Goal: Information Seeking & Learning: Learn about a topic

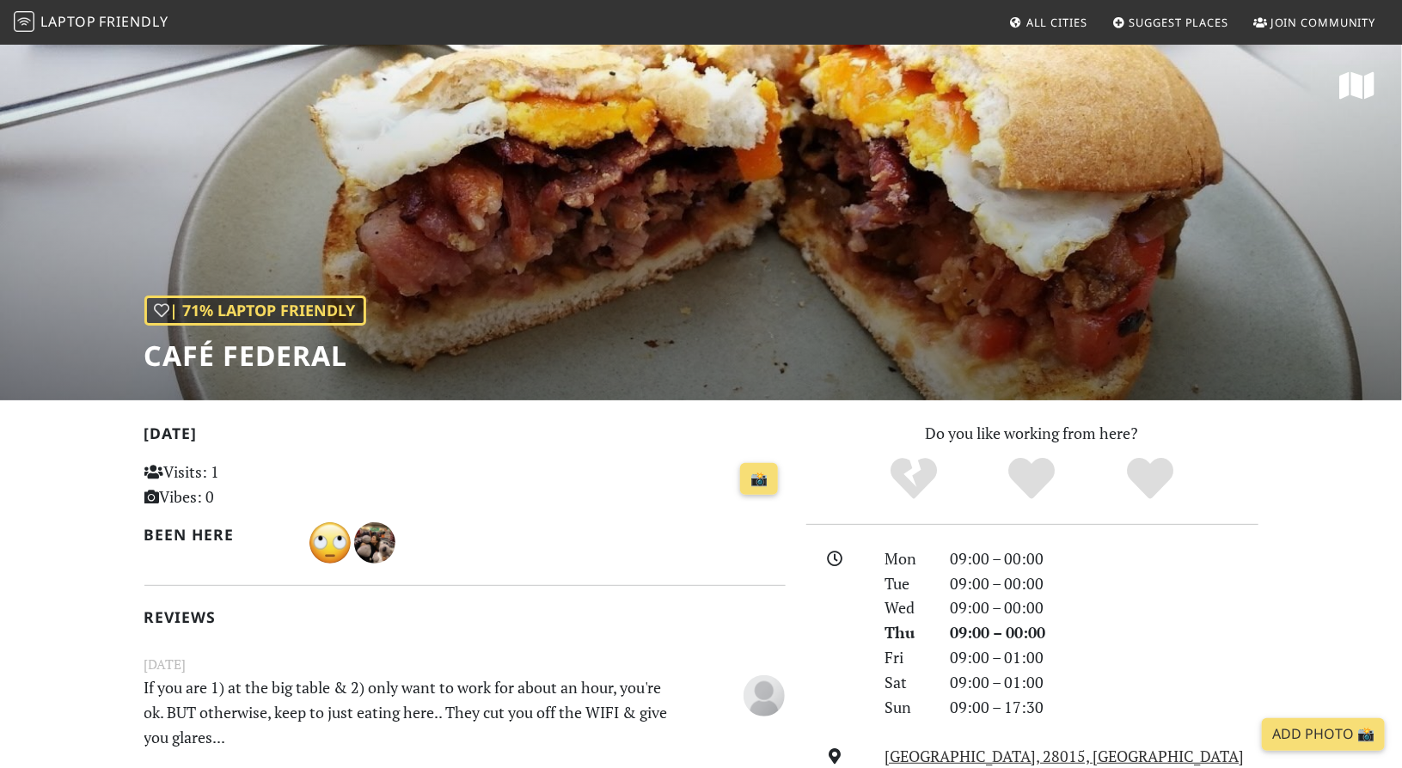
click at [1052, 14] on link "All Cities" at bounding box center [1048, 22] width 92 height 31
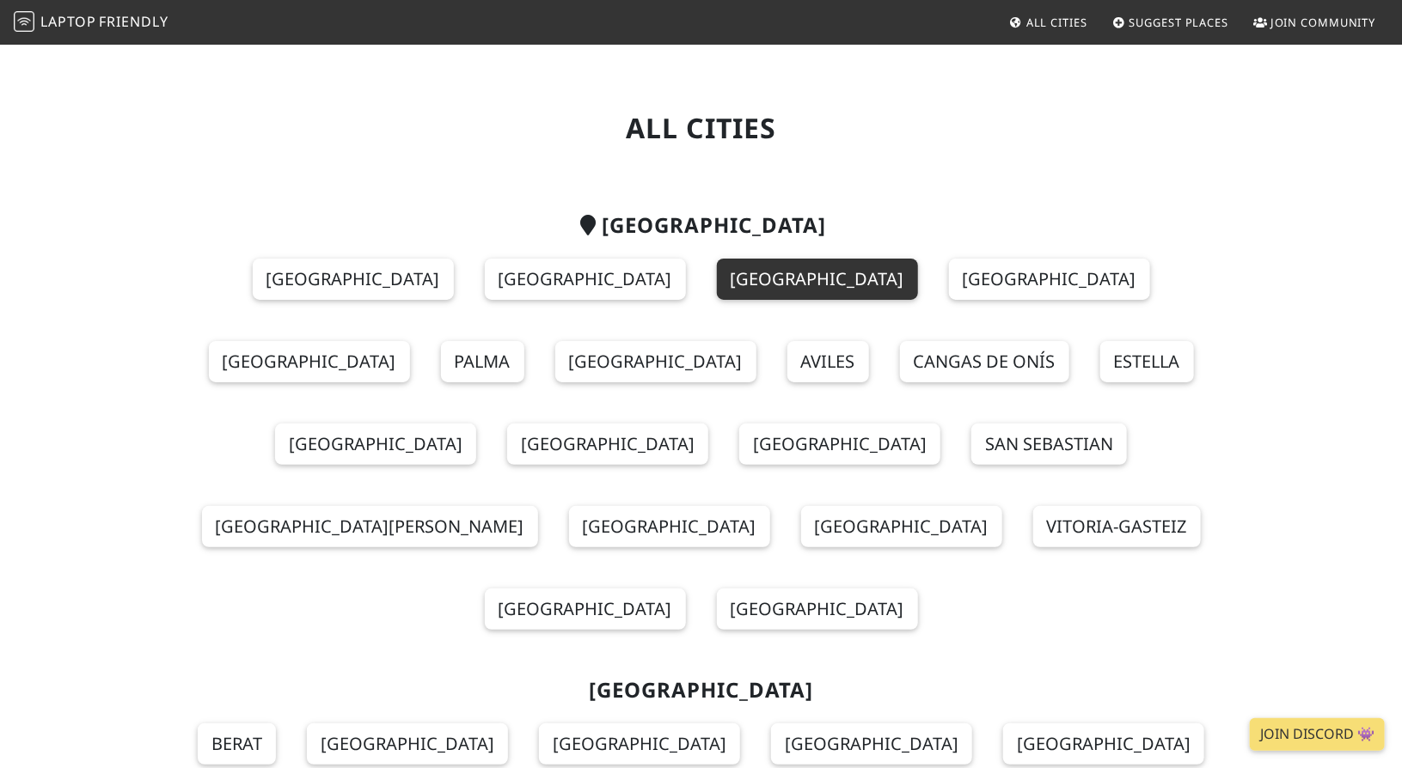
click at [717, 281] on link "[GEOGRAPHIC_DATA]" at bounding box center [817, 279] width 201 height 41
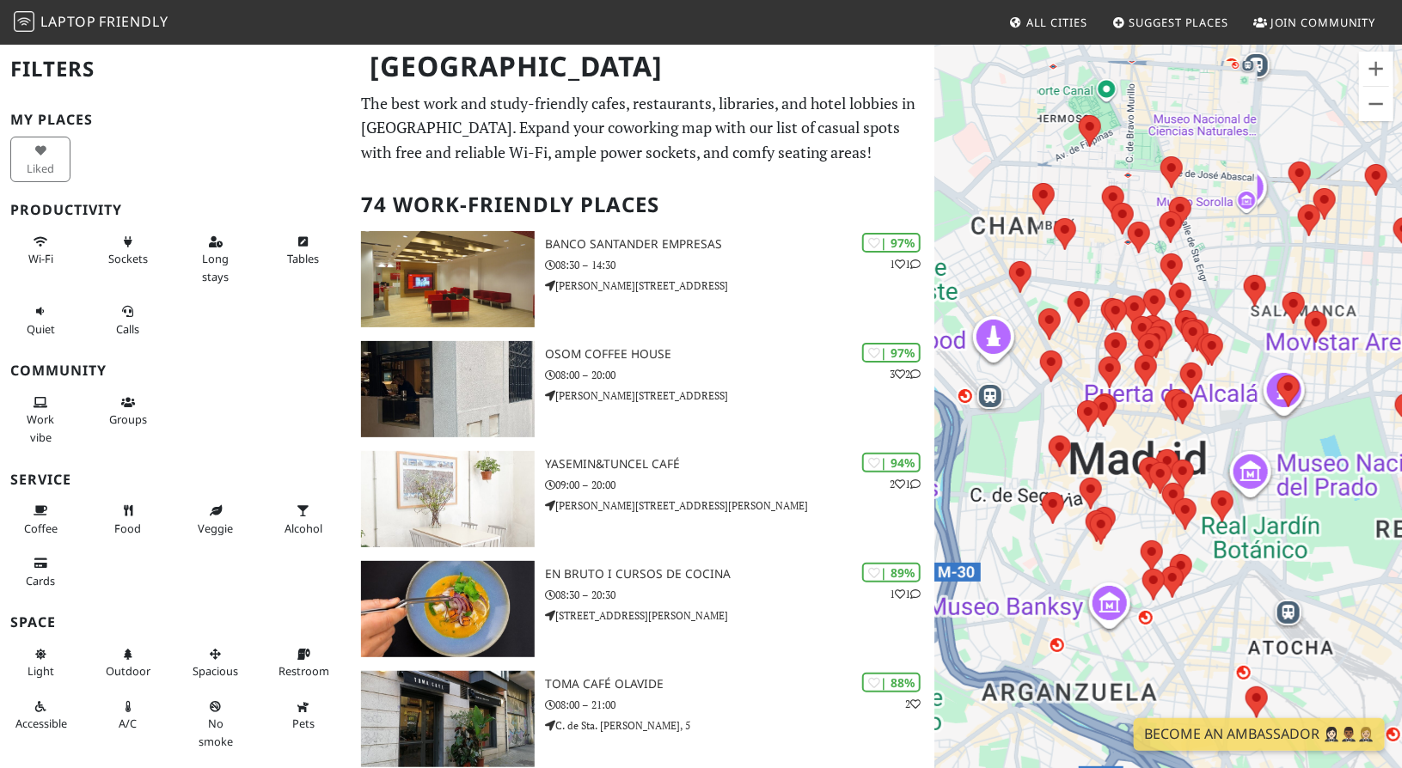
drag, startPoint x: 1100, startPoint y: 519, endPoint x: 1323, endPoint y: 491, distance: 224.4
click at [1318, 492] on div at bounding box center [1168, 427] width 468 height 768
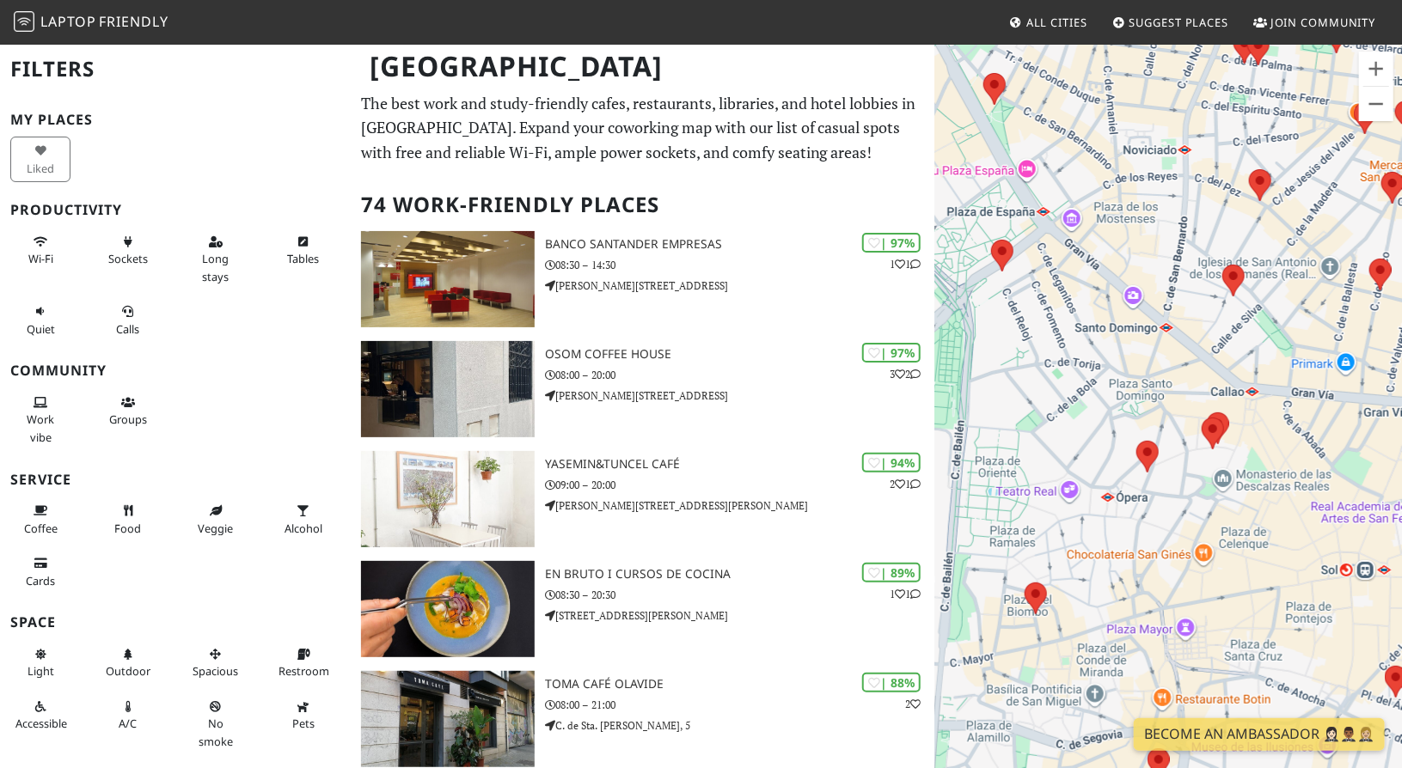
drag, startPoint x: 1102, startPoint y: 448, endPoint x: 1209, endPoint y: 468, distance: 109.4
click at [1209, 468] on div at bounding box center [1168, 427] width 468 height 768
click at [1136, 441] on area at bounding box center [1136, 441] width 0 height 0
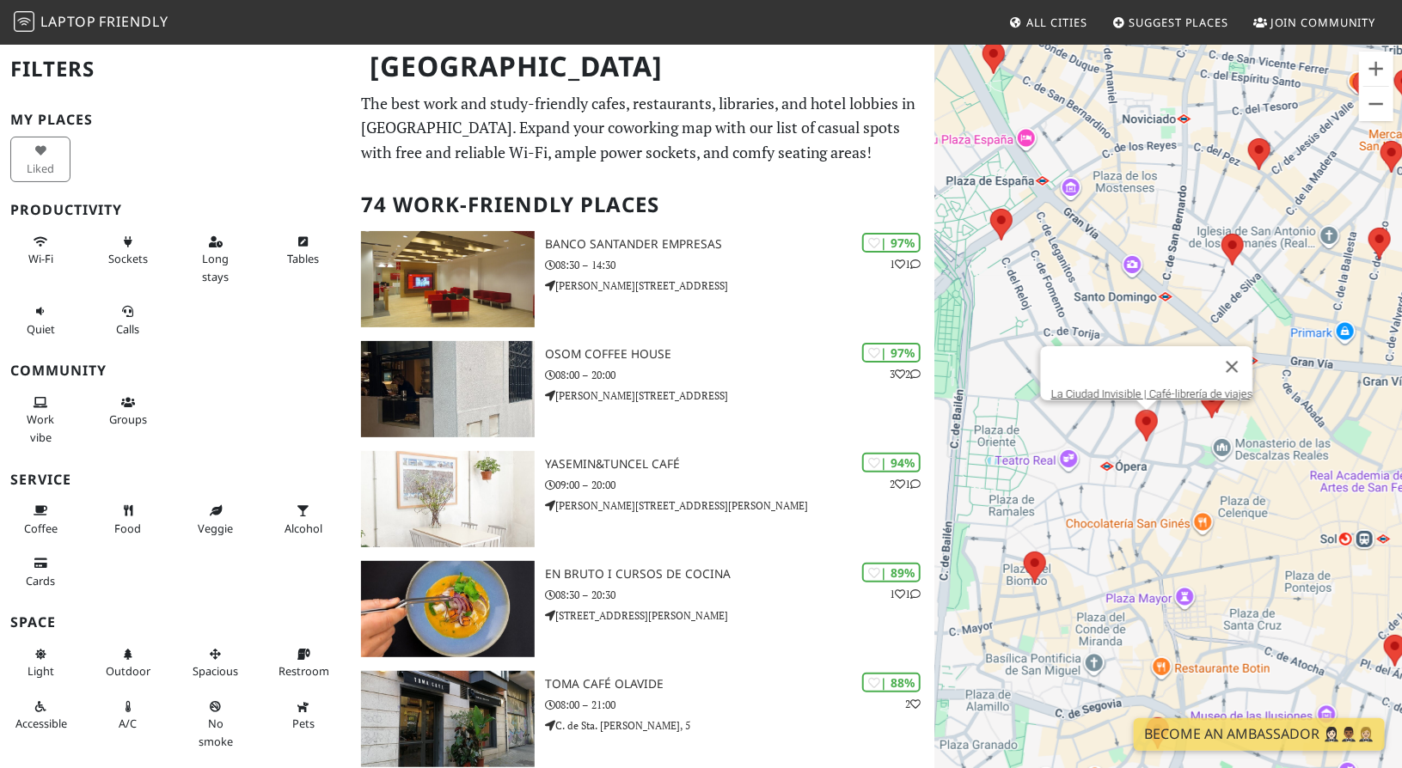
drag, startPoint x: 1159, startPoint y: 481, endPoint x: 1156, endPoint y: 409, distance: 72.3
click at [1156, 411] on div "La Ciudad Invisible | Café-librería de viajes" at bounding box center [1168, 427] width 468 height 768
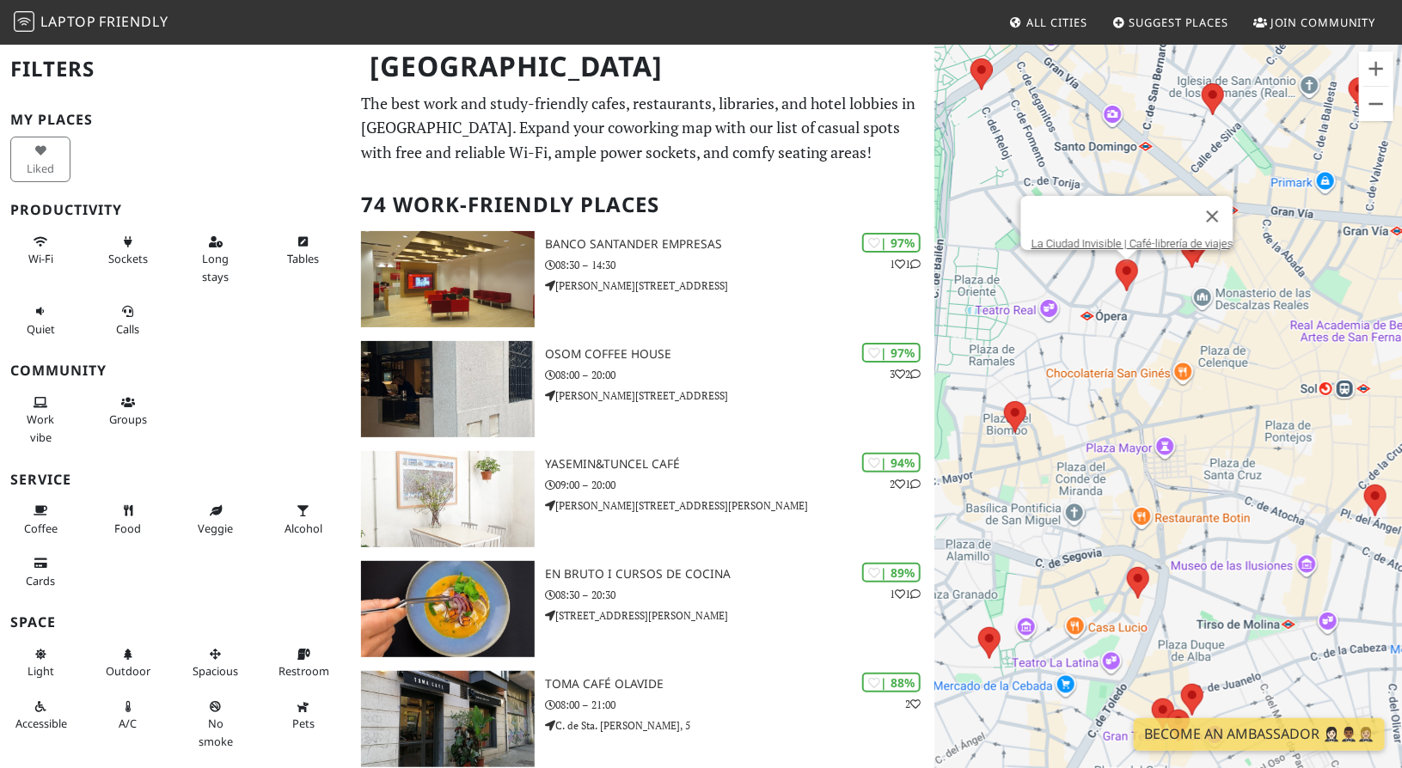
drag, startPoint x: 1156, startPoint y: 483, endPoint x: 1141, endPoint y: 375, distance: 109.3
click at [1141, 375] on div "La Ciudad Invisible | Café-librería de viajes" at bounding box center [1168, 427] width 468 height 768
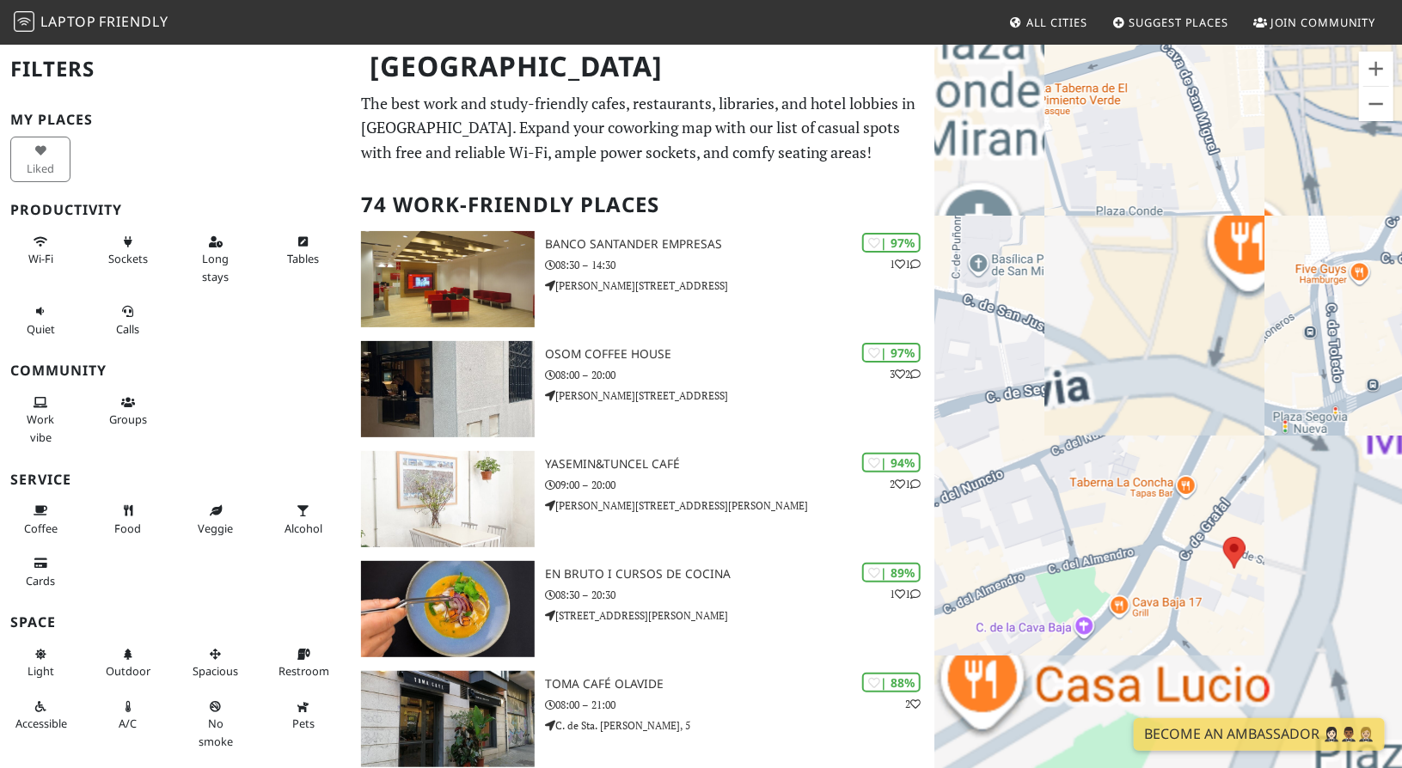
drag, startPoint x: 1250, startPoint y: 534, endPoint x: 1218, endPoint y: 325, distance: 211.2
click at [1218, 325] on div "La Ciudad Invisible | Café-librería de viajes" at bounding box center [1168, 427] width 468 height 768
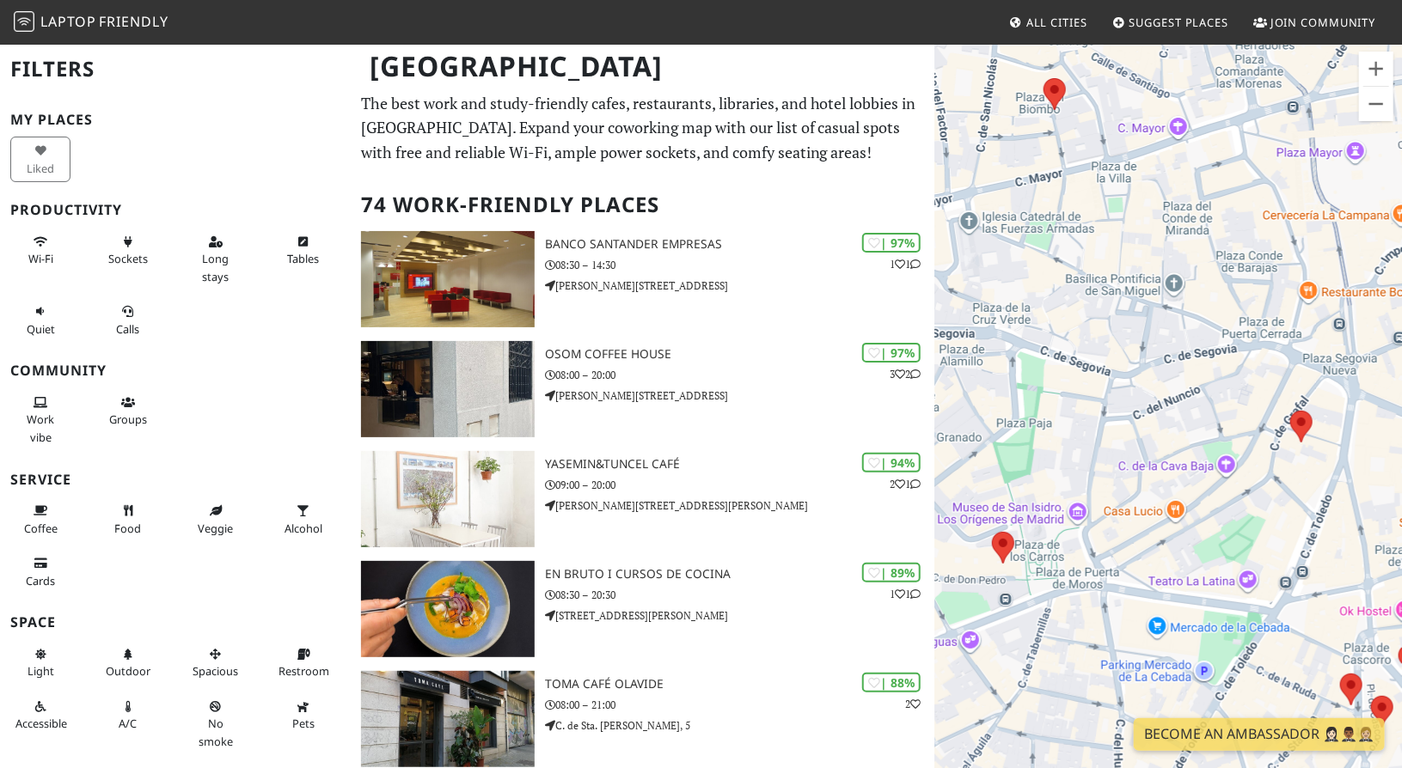
drag, startPoint x: 1120, startPoint y: 438, endPoint x: 1197, endPoint y: 429, distance: 77.9
click at [1197, 429] on div "La Ciudad Invisible | Café-librería de viajes" at bounding box center [1168, 427] width 468 height 768
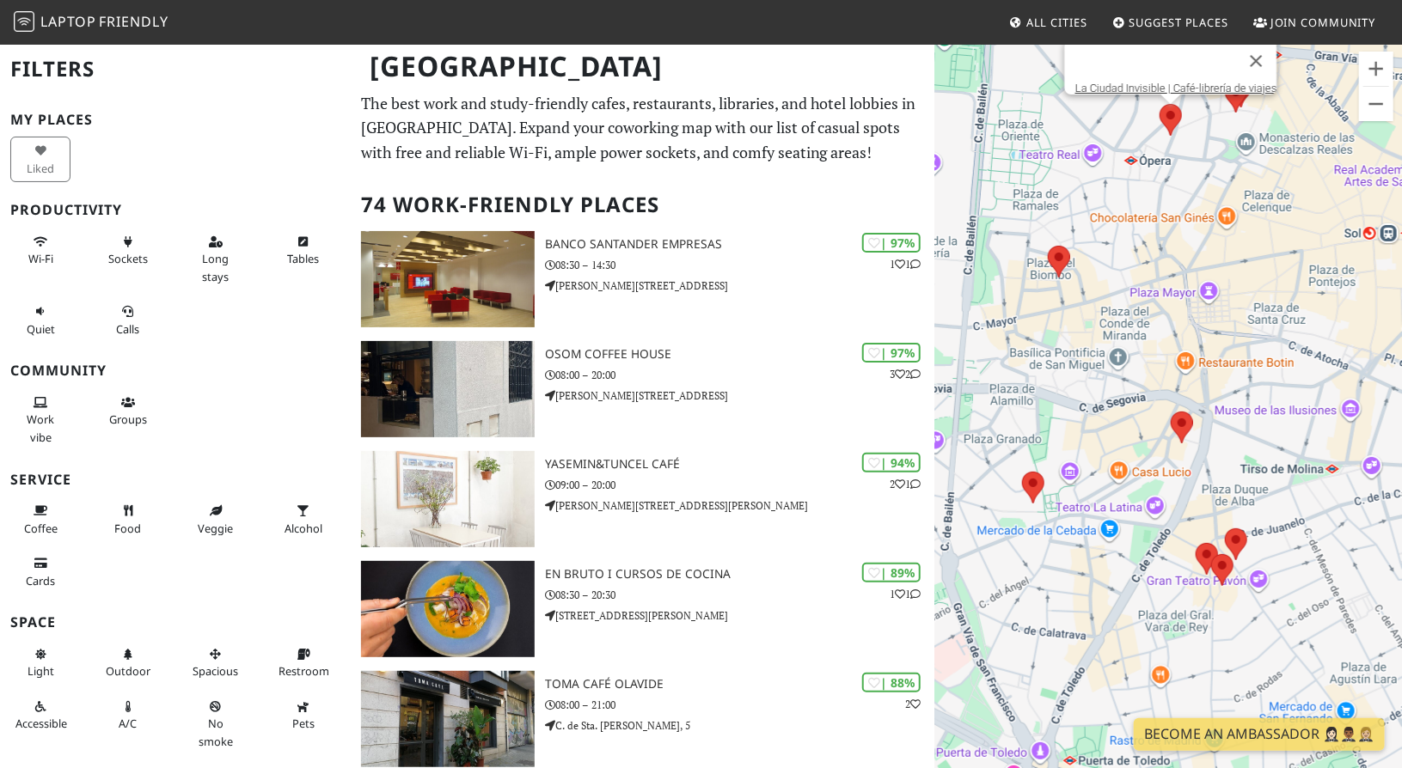
drag, startPoint x: 1203, startPoint y: 249, endPoint x: 1146, endPoint y: 301, distance: 77.3
click at [1146, 301] on div "La Ciudad Invisible | Café-librería de viajes" at bounding box center [1168, 427] width 468 height 768
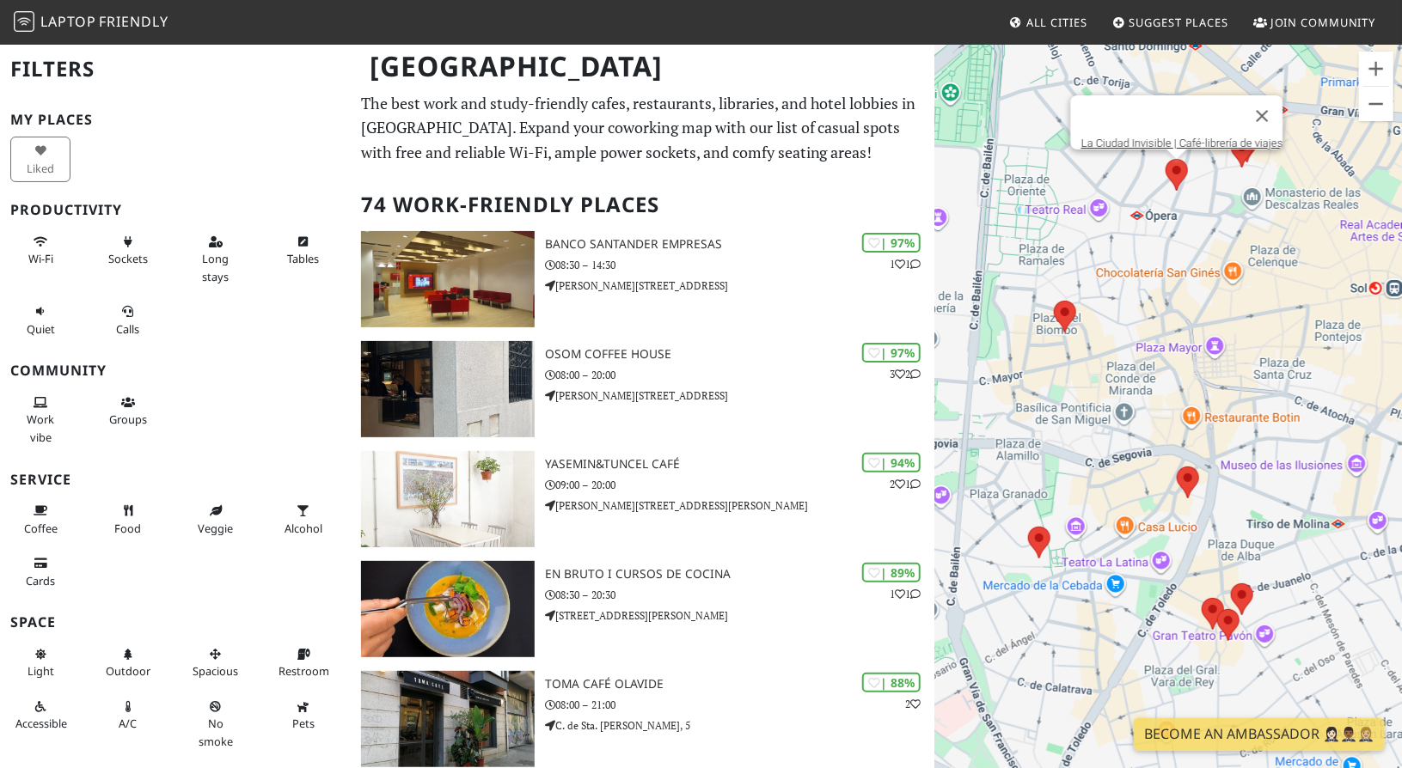
drag, startPoint x: 1175, startPoint y: 199, endPoint x: 1182, endPoint y: 255, distance: 57.1
click at [1182, 255] on div "La Ciudad Invisible | Café-librería de viajes" at bounding box center [1168, 427] width 468 height 768
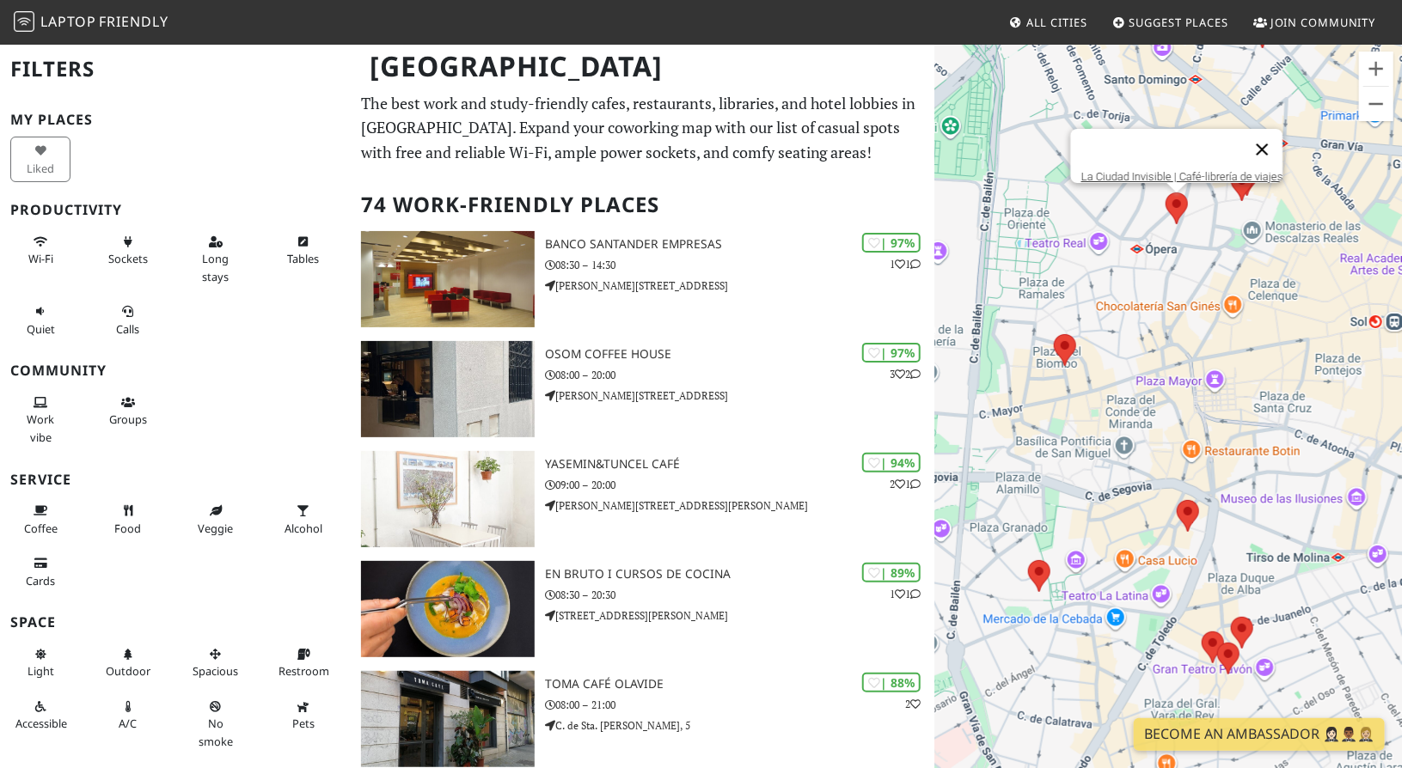
click at [1275, 137] on button "Close" at bounding box center [1262, 149] width 41 height 41
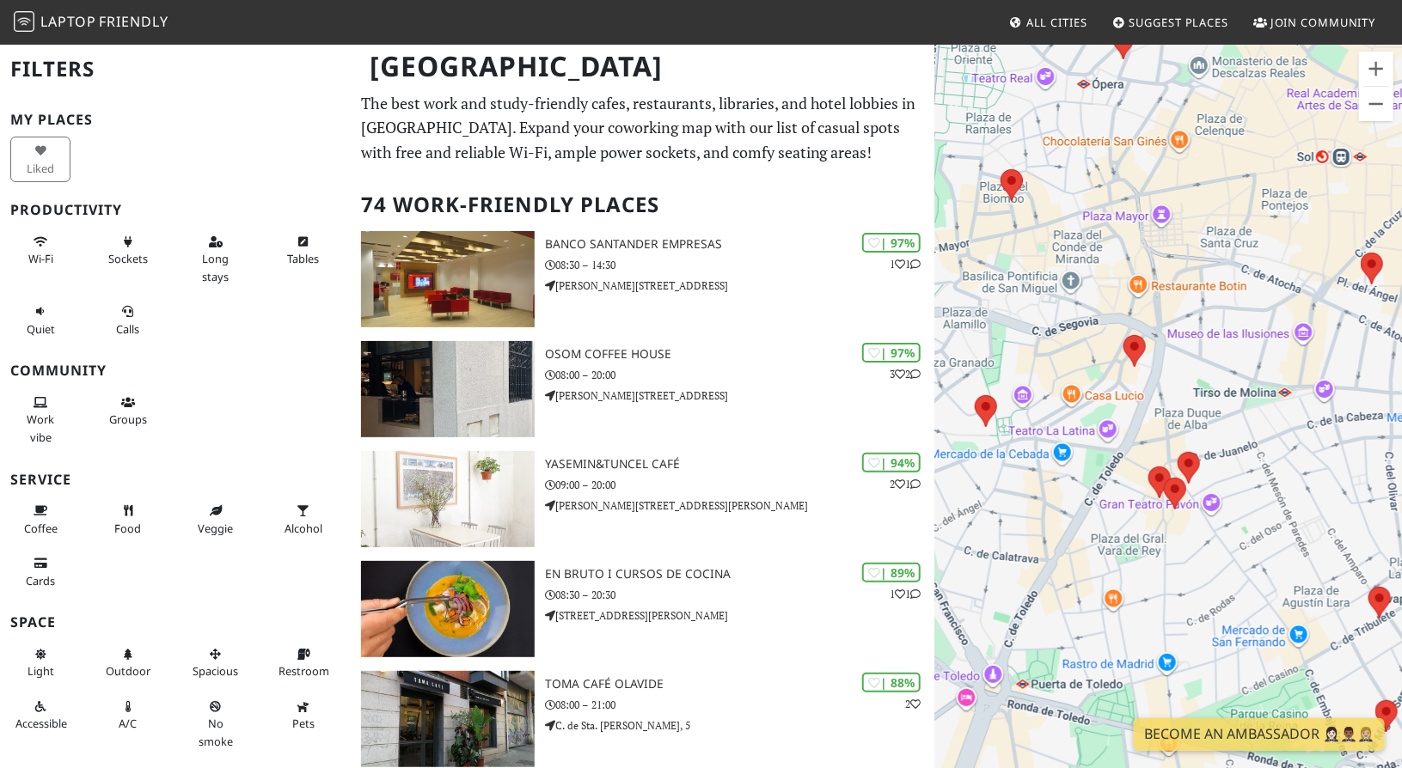
drag, startPoint x: 1238, startPoint y: 512, endPoint x: 1101, endPoint y: 290, distance: 260.5
click at [1123, 335] on area at bounding box center [1123, 335] width 0 height 0
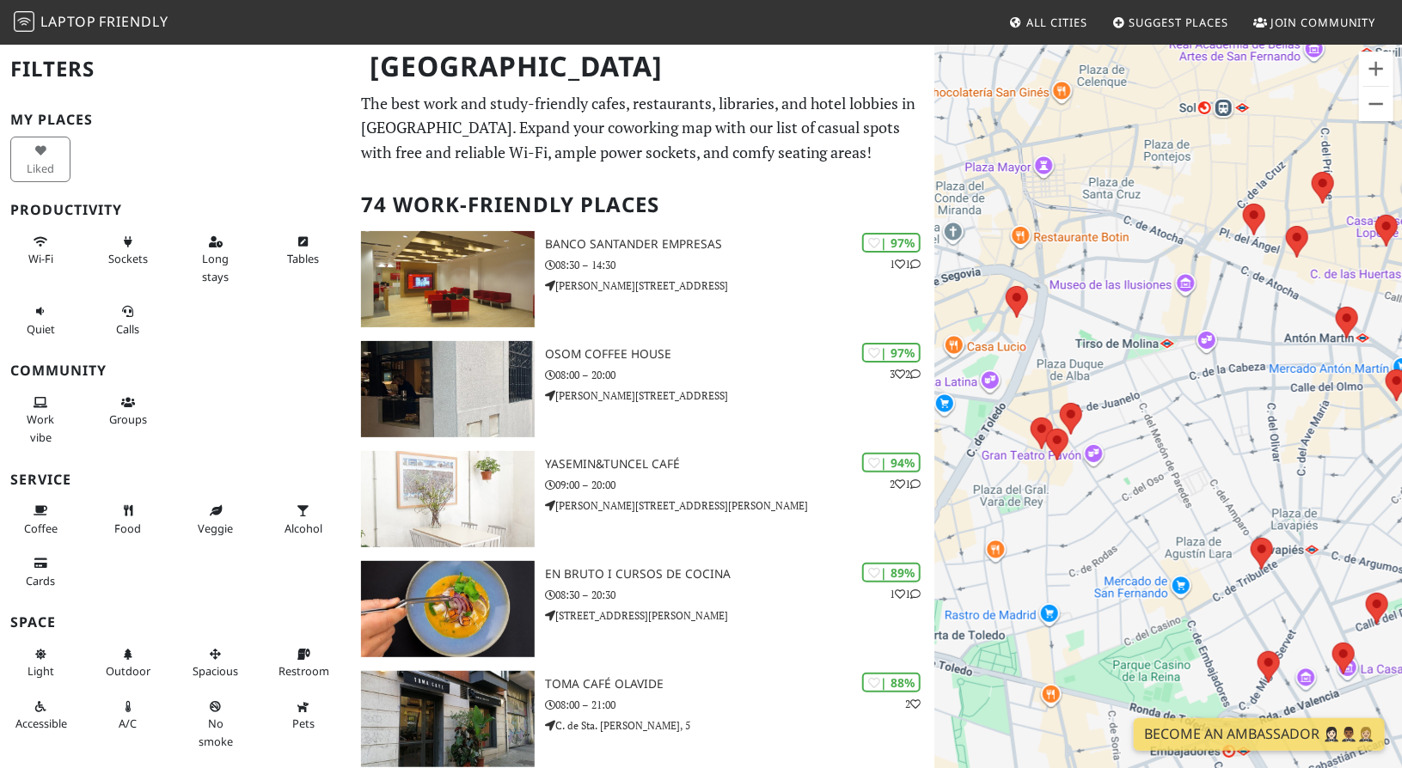
drag, startPoint x: 1075, startPoint y: 449, endPoint x: 1087, endPoint y: 371, distance: 78.3
click at [991, 463] on div at bounding box center [1168, 427] width 468 height 768
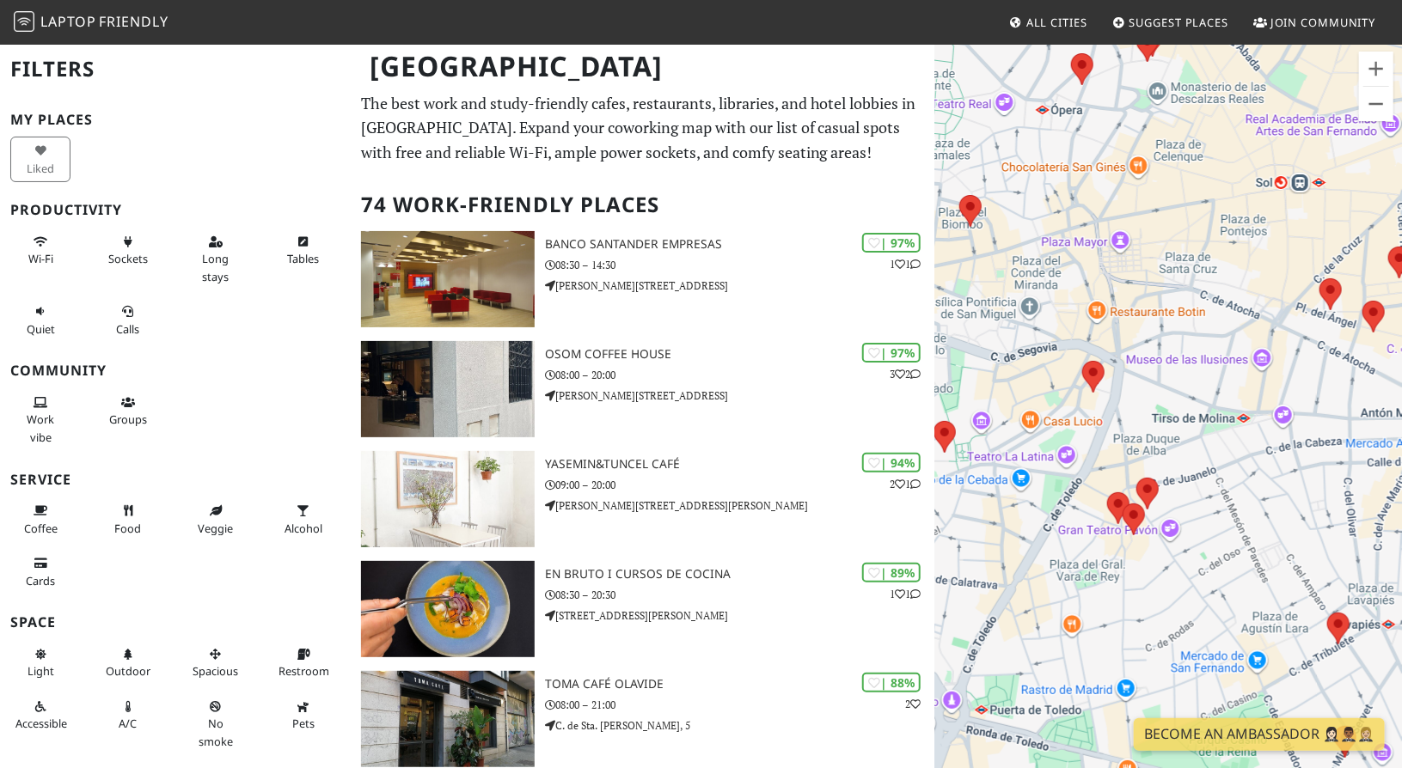
drag, startPoint x: 1174, startPoint y: 279, endPoint x: 1248, endPoint y: 364, distance: 112.1
click at [1248, 364] on div at bounding box center [1168, 427] width 468 height 768
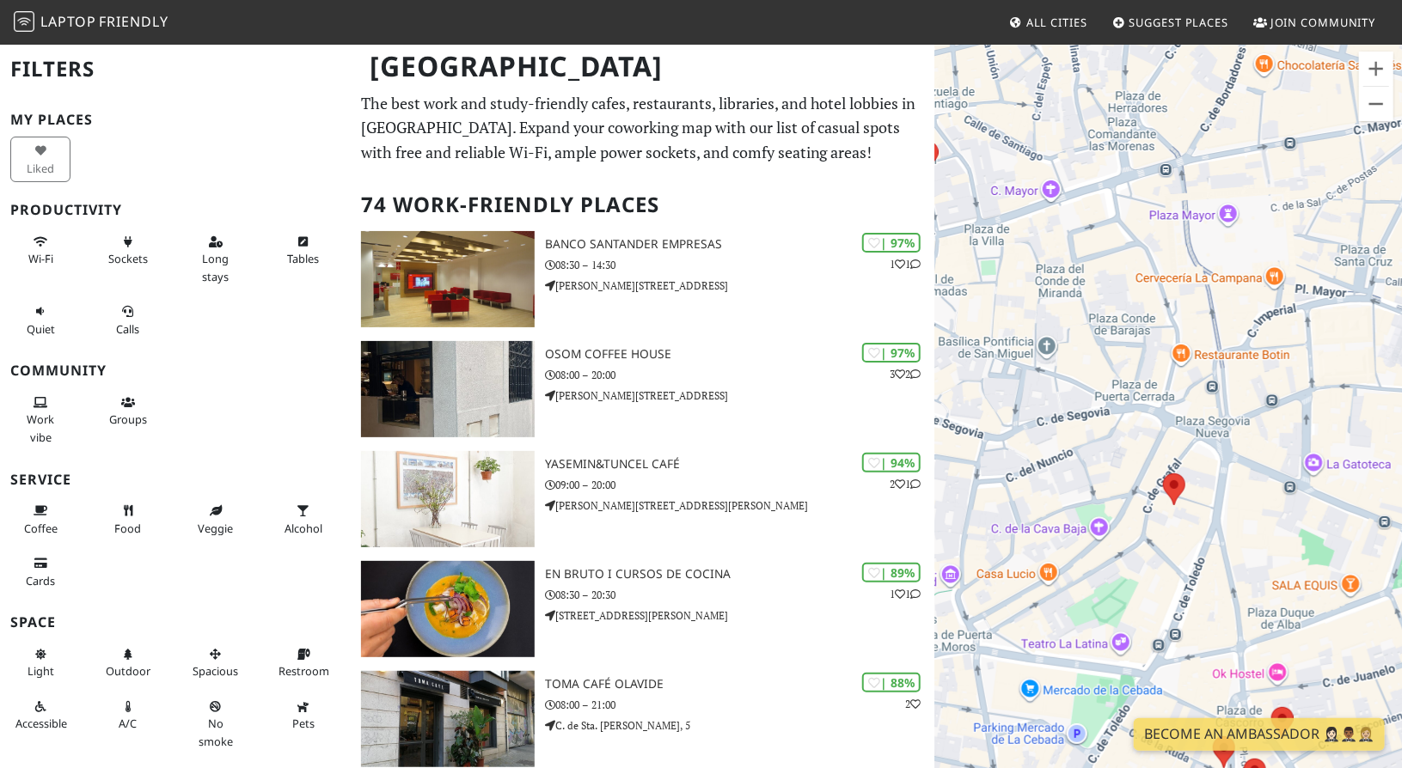
drag, startPoint x: 1037, startPoint y: 288, endPoint x: 1126, endPoint y: 285, distance: 88.6
click at [1126, 285] on div at bounding box center [1168, 427] width 468 height 768
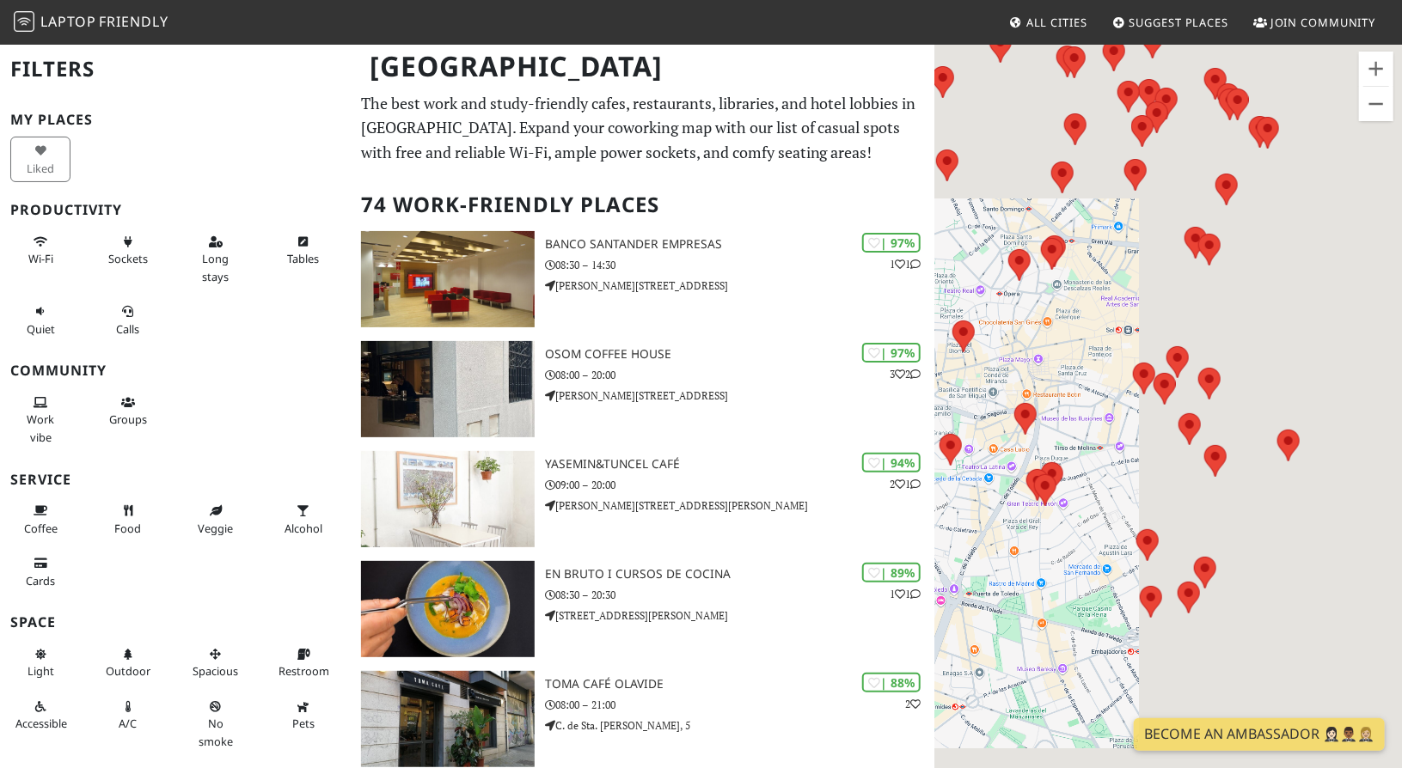
drag, startPoint x: 1299, startPoint y: 255, endPoint x: 1084, endPoint y: 349, distance: 235.2
click at [1084, 349] on div at bounding box center [1168, 427] width 468 height 768
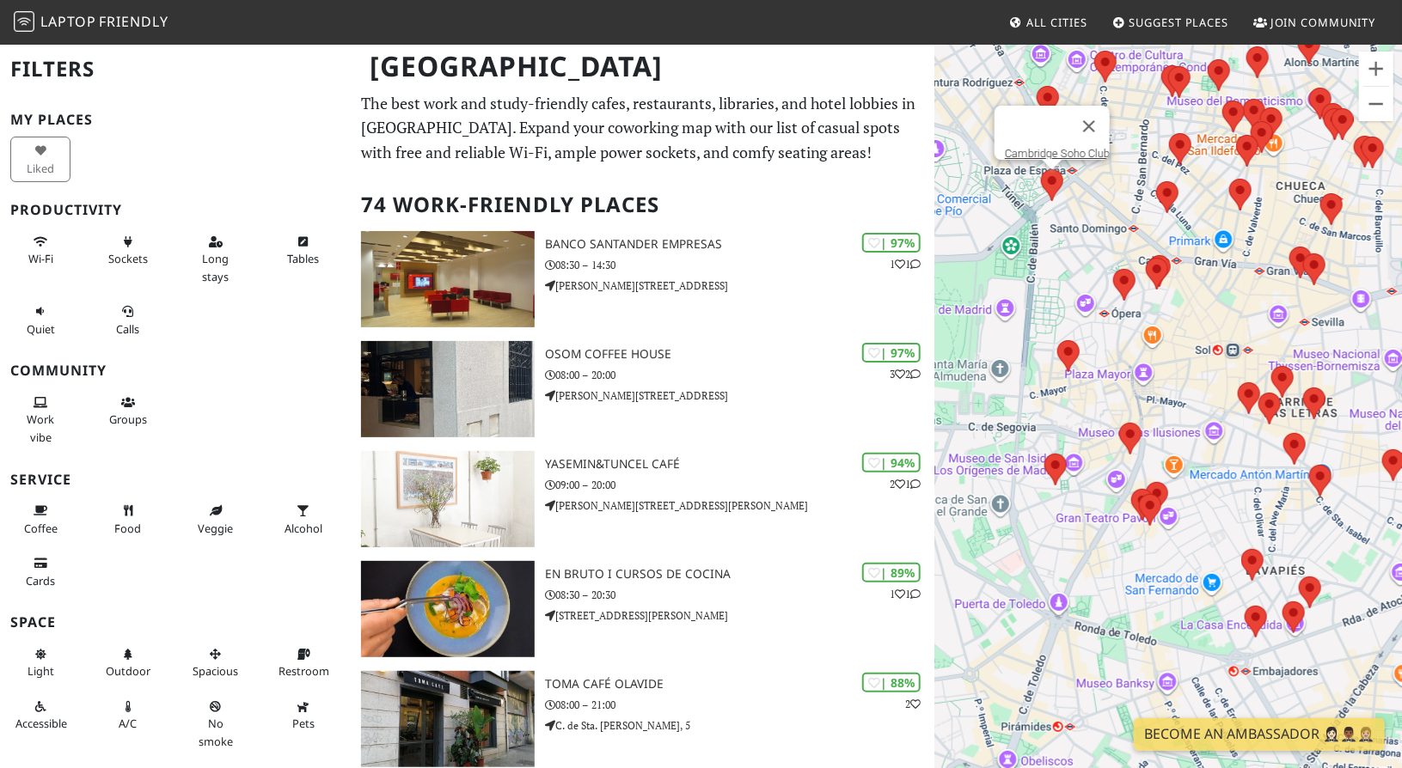
click at [1041, 169] on area at bounding box center [1041, 169] width 0 height 0
click at [1059, 147] on link "Cambridge Soho Club" at bounding box center [1057, 153] width 105 height 13
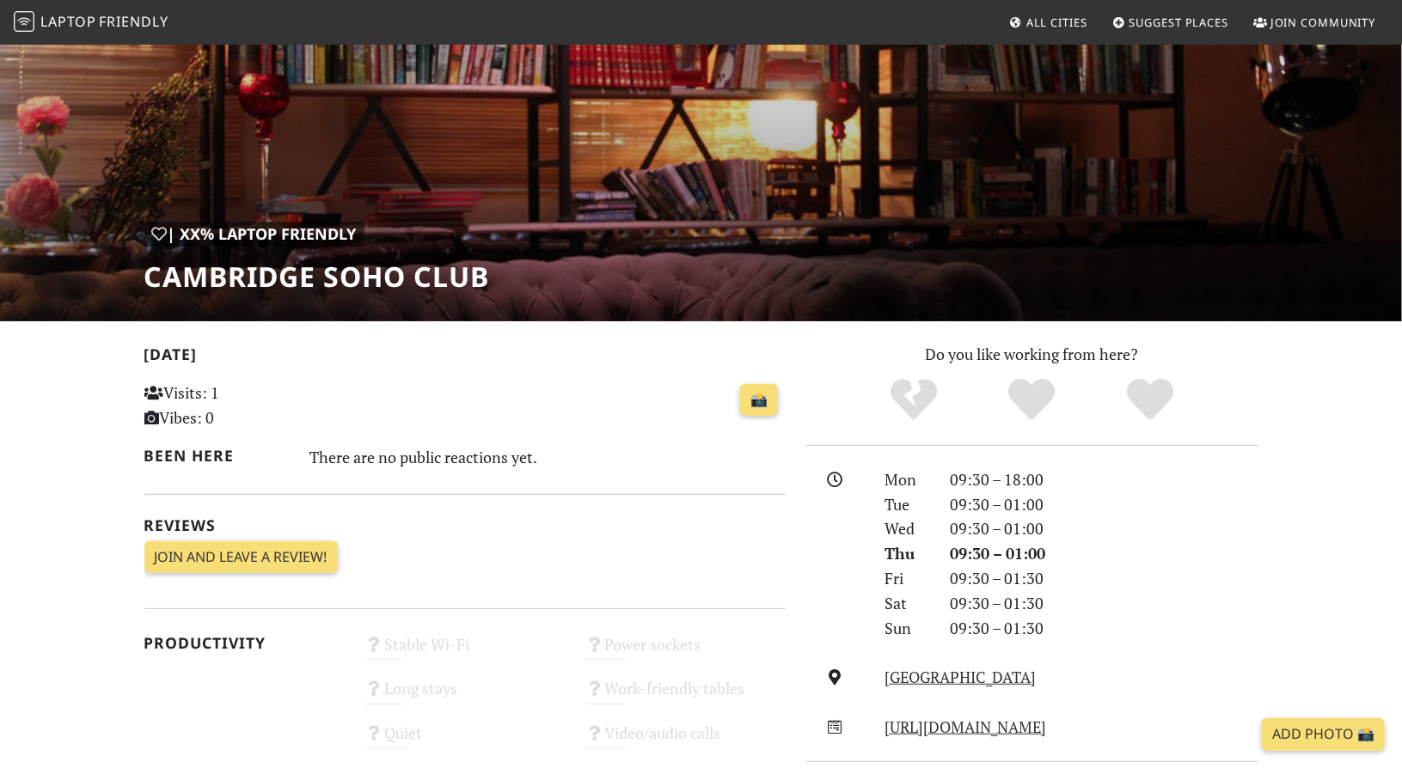
scroll to position [251, 0]
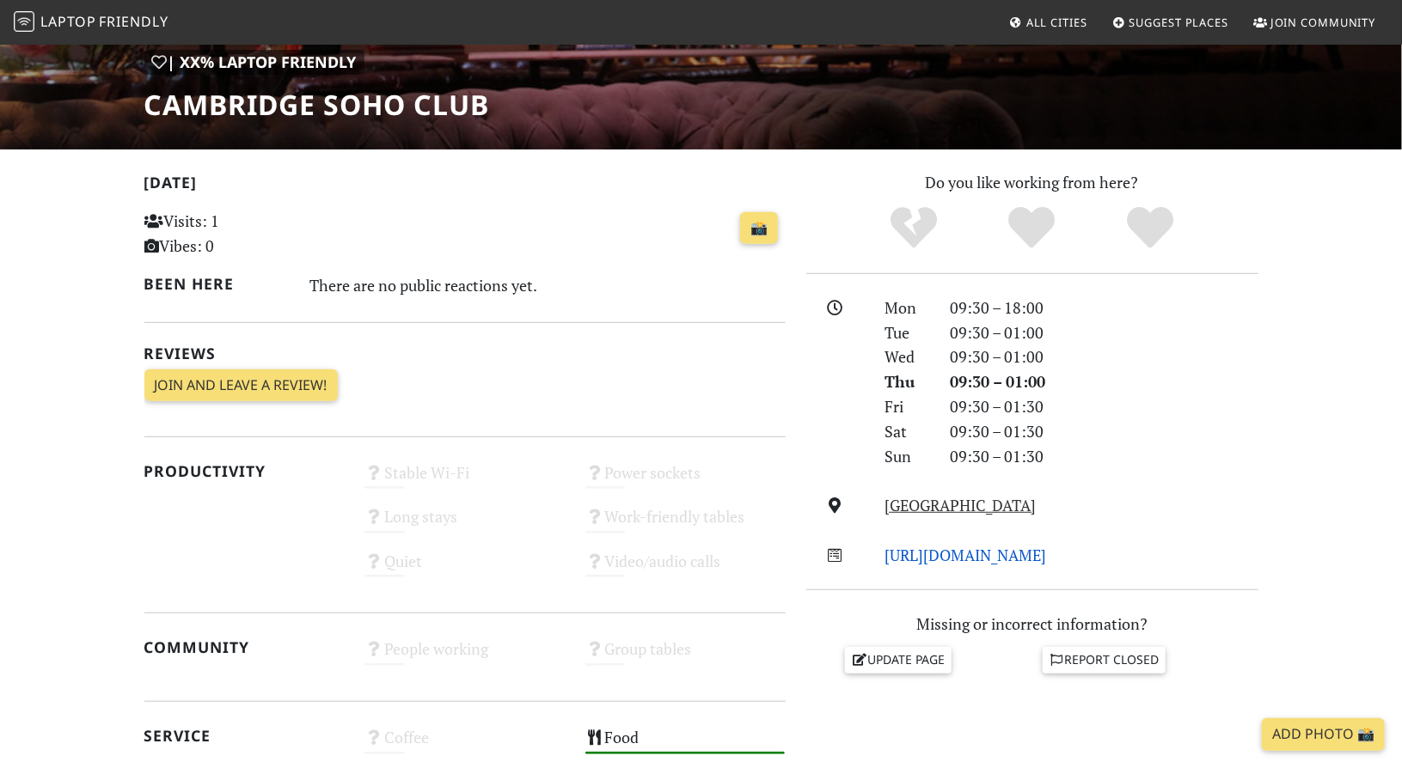
click at [1046, 553] on link "[URL][DOMAIN_NAME]" at bounding box center [965, 555] width 162 height 21
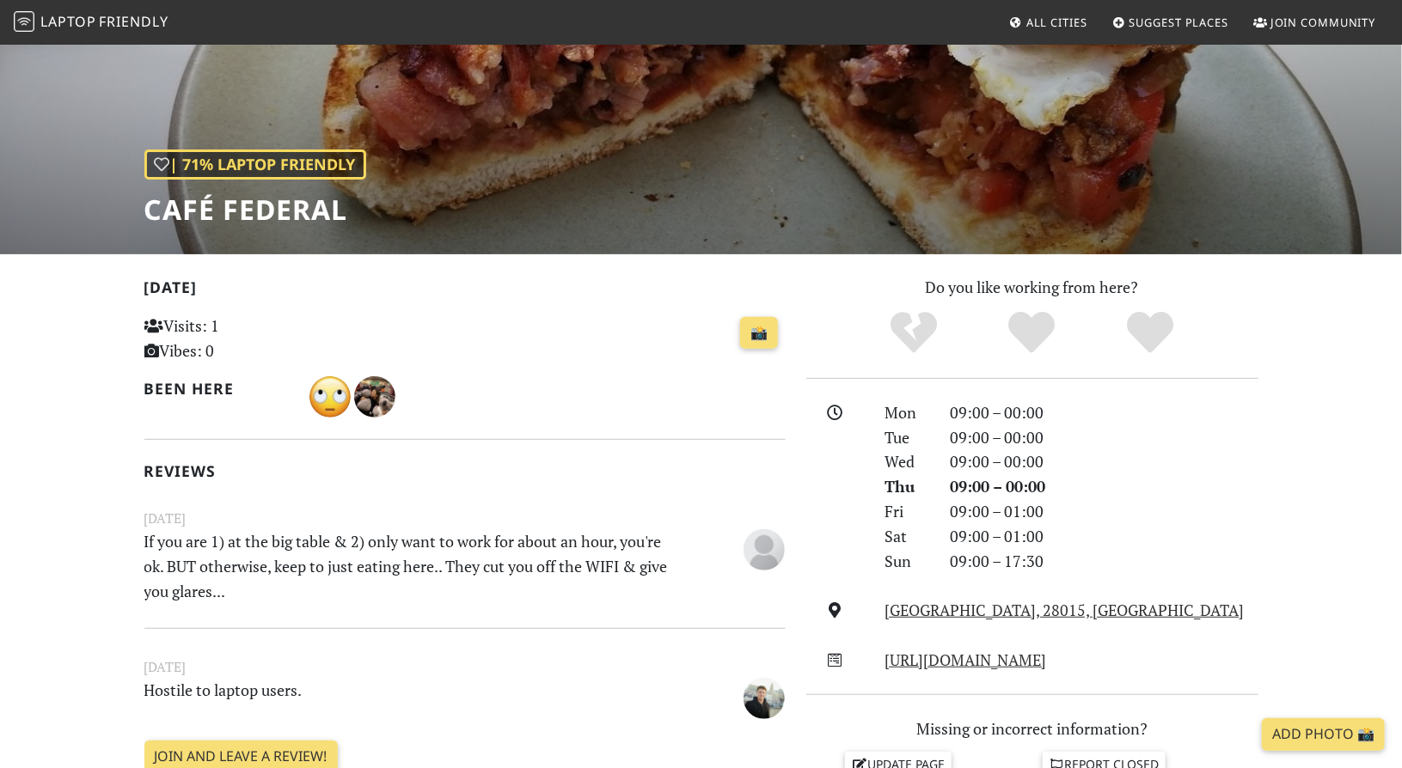
scroll to position [344, 0]
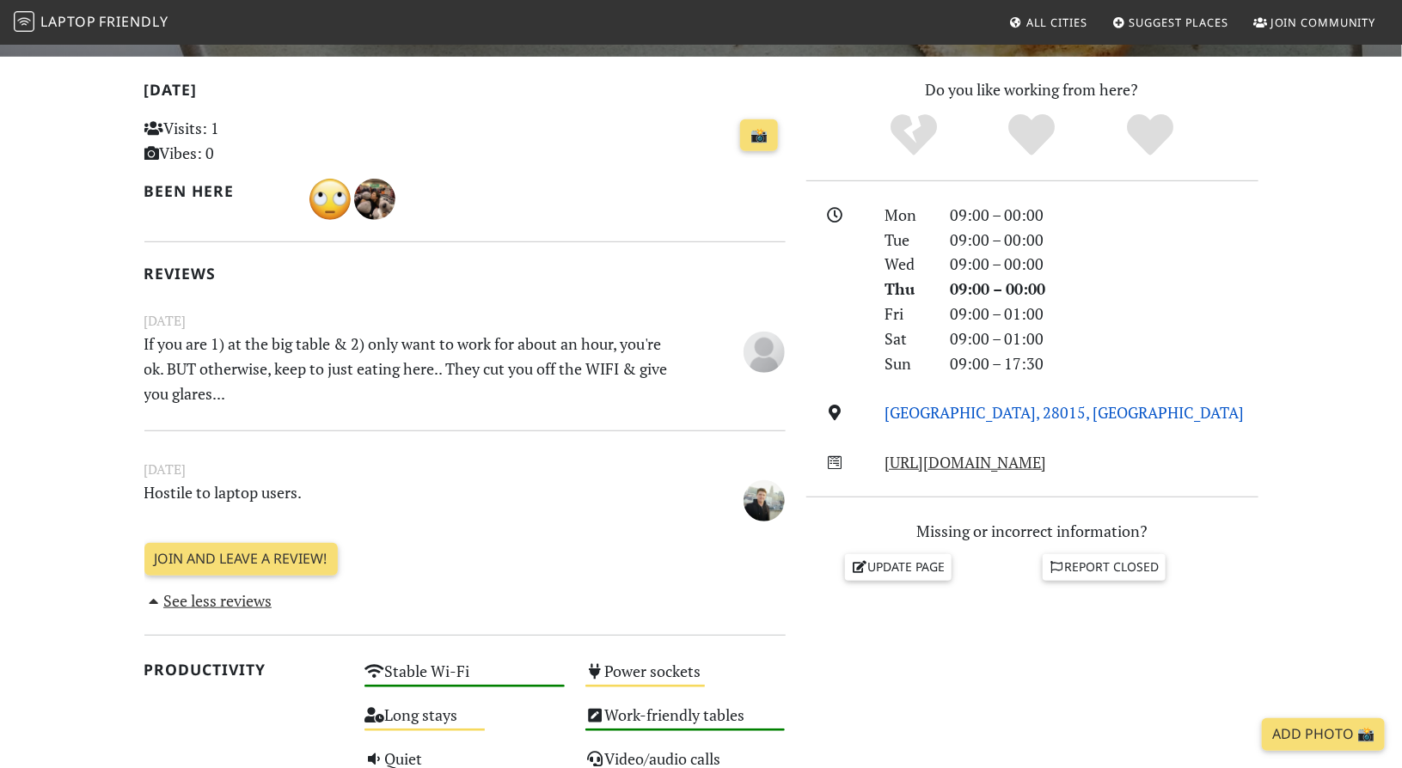
click at [1031, 411] on link "[GEOGRAPHIC_DATA], 28015, [GEOGRAPHIC_DATA]" at bounding box center [1063, 412] width 359 height 21
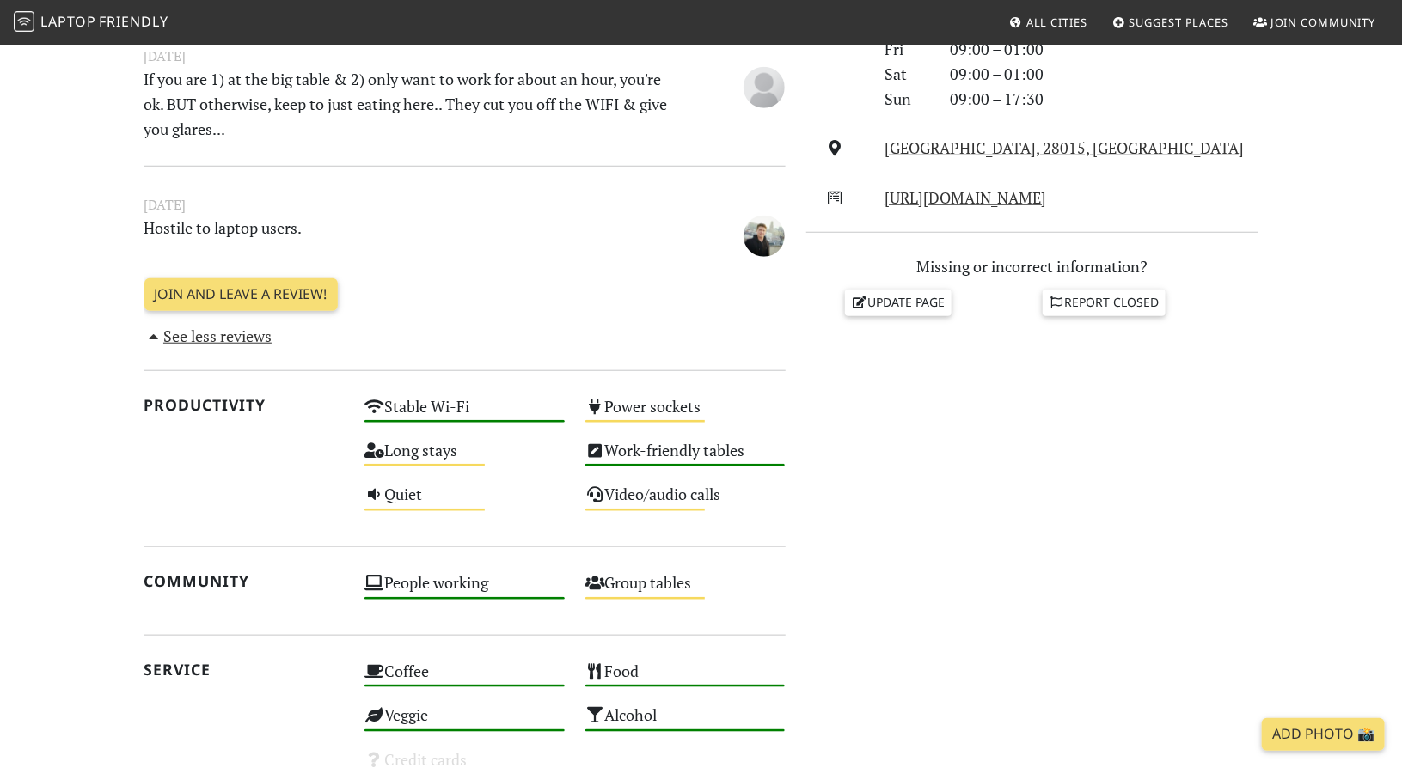
scroll to position [773, 0]
